Goal: Find specific page/section: Find specific page/section

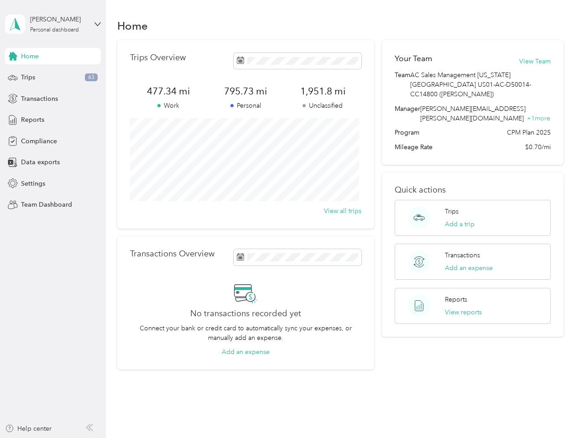
click at [289, 219] on div "Trips Overview 477.34 mi Work 795.73 mi Personal 1,951.8 mi Unclassified View a…" at bounding box center [245, 134] width 257 height 188
click at [53, 24] on div "[PERSON_NAME]" at bounding box center [58, 20] width 57 height 10
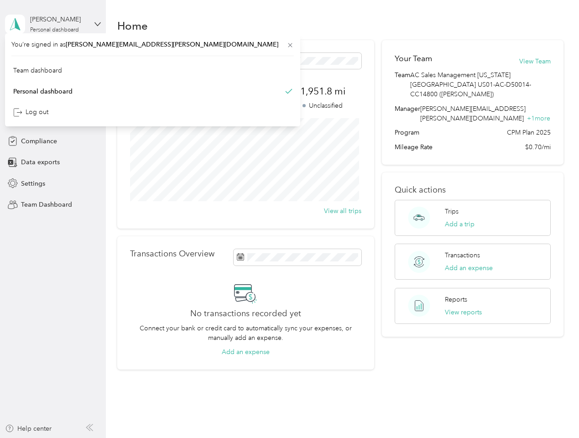
click at [53, 56] on div "You’re signed in as [PERSON_NAME][EMAIL_ADDRESS][PERSON_NAME][DOMAIN_NAME] Team…" at bounding box center [152, 79] width 295 height 93
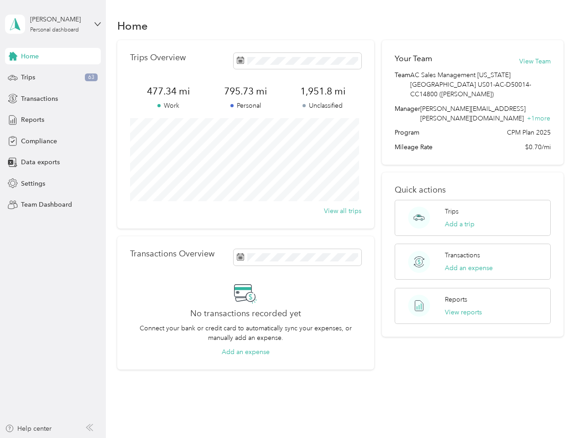
click at [13, 56] on div "You’re signed in as [PERSON_NAME][EMAIL_ADDRESS][PERSON_NAME][DOMAIN_NAME] Team…" at bounding box center [152, 79] width 295 height 93
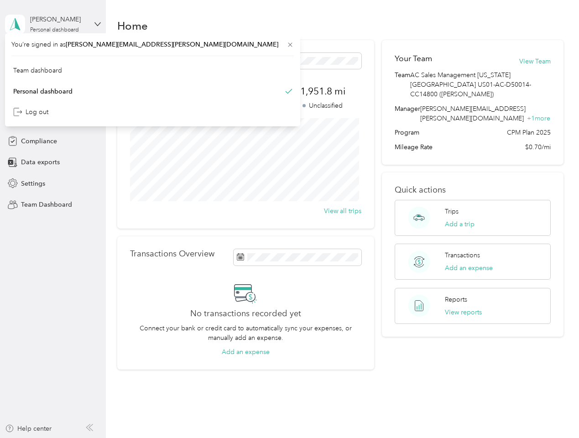
click at [53, 78] on div "Trips 63" at bounding box center [53, 77] width 96 height 16
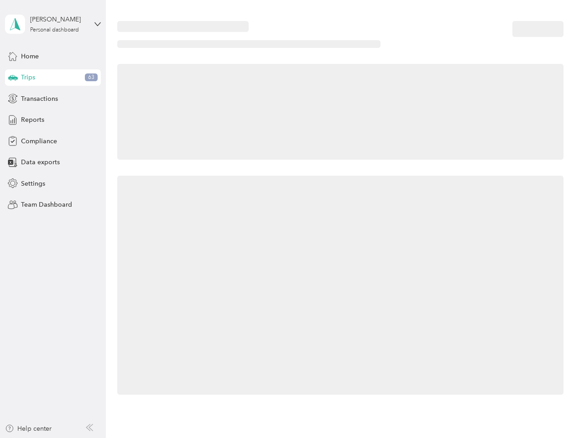
click at [13, 78] on icon at bounding box center [13, 77] width 10 height 5
click at [53, 99] on span "Transactions" at bounding box center [39, 99] width 37 height 10
click at [13, 99] on icon at bounding box center [13, 99] width 10 height 10
click at [53, 120] on div "Reports" at bounding box center [53, 120] width 96 height 16
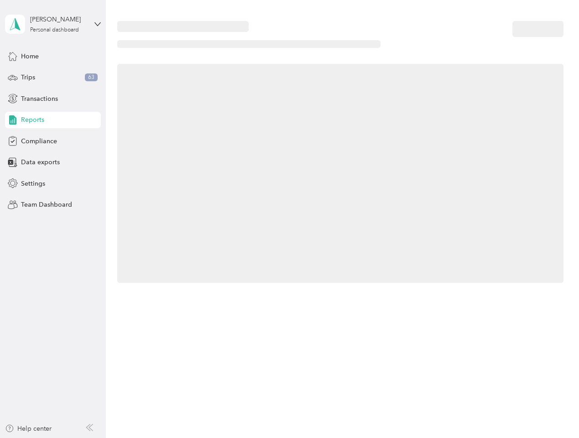
click at [13, 120] on icon at bounding box center [13, 120] width 10 height 10
